Goal: Task Accomplishment & Management: Manage account settings

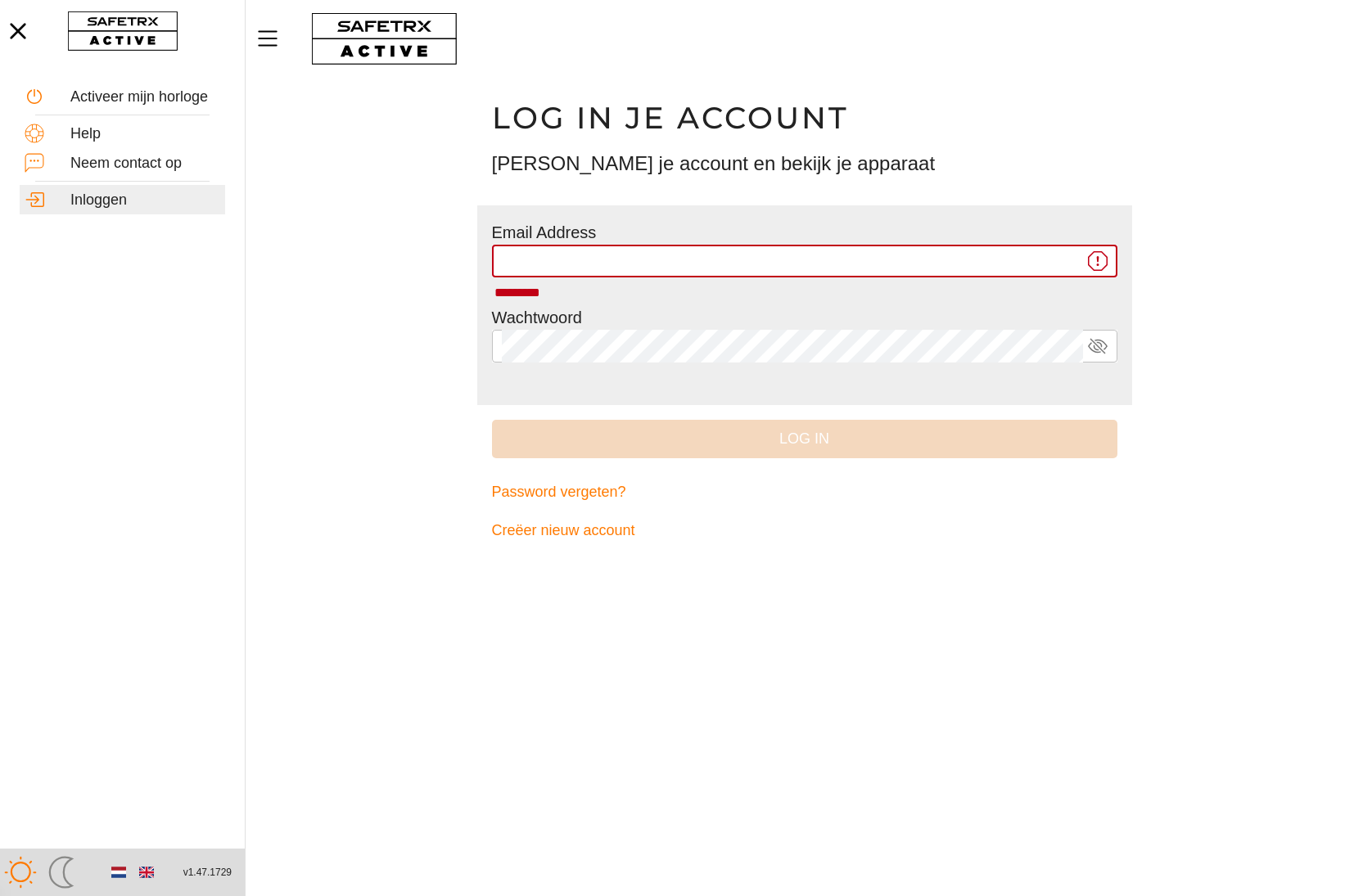
click at [688, 261] on input "*********" at bounding box center [792, 261] width 581 height 33
type input "**********"
click at [804, 438] on button "Log in" at bounding box center [805, 439] width 626 height 39
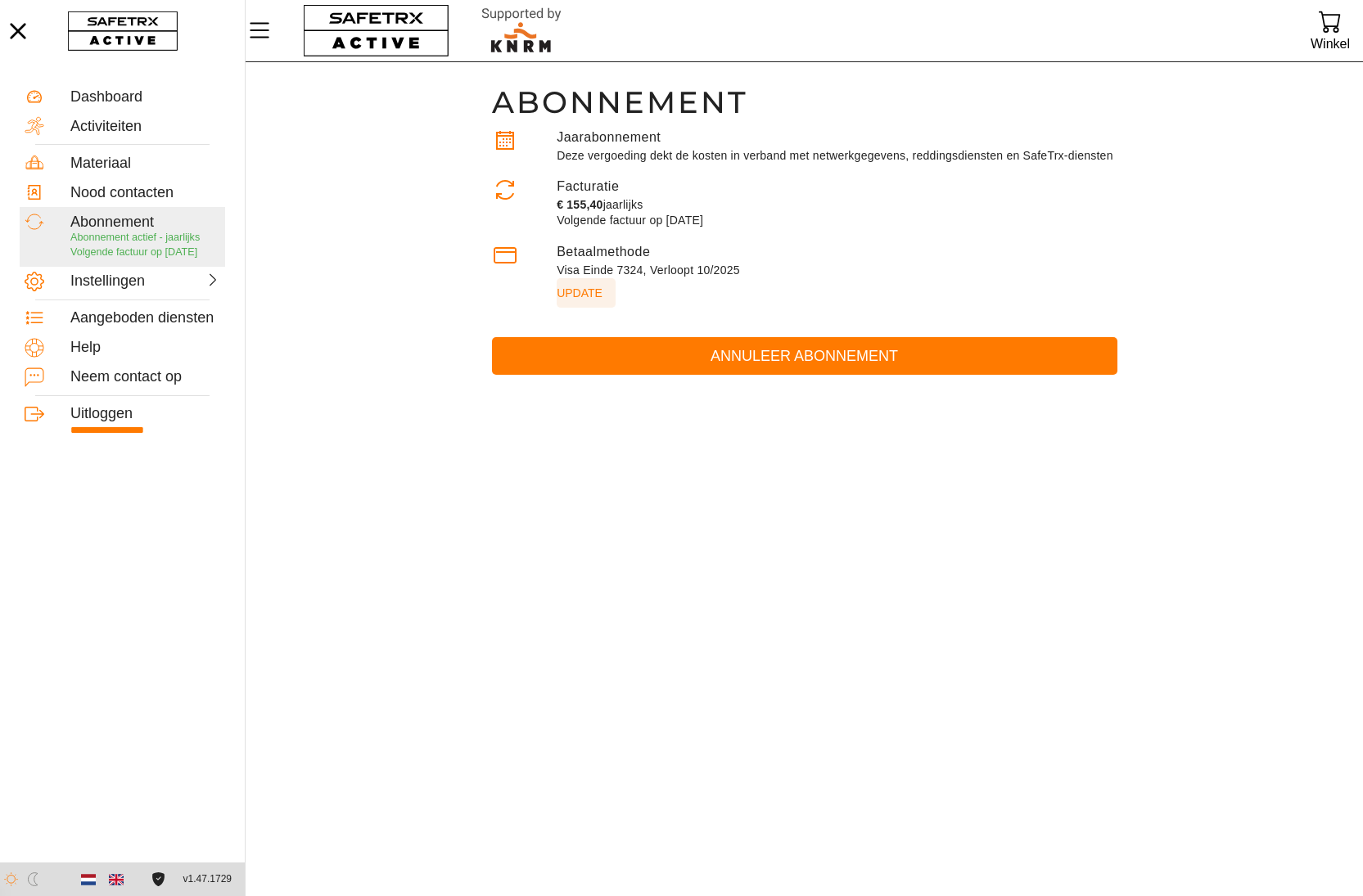
click at [582, 304] on span "Update" at bounding box center [579, 293] width 46 height 23
